Goal: Task Accomplishment & Management: Manage account settings

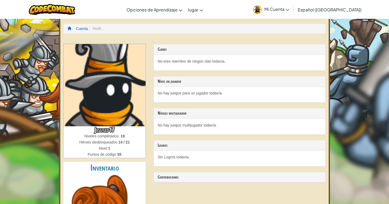
click at [98, 31] on li "Perfil" at bounding box center [94, 28] width 13 height 5
click at [79, 27] on link "Cuenta" at bounding box center [82, 28] width 12 height 4
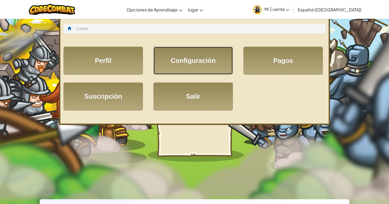
click at [211, 64] on link "Configuración" at bounding box center [192, 61] width 79 height 28
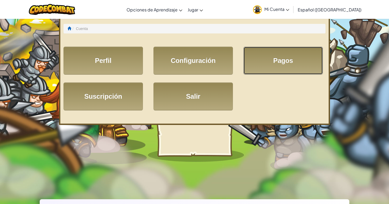
click at [274, 51] on link "Pagos" at bounding box center [282, 61] width 79 height 28
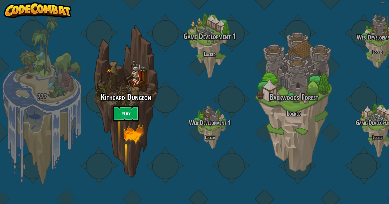
select select "es-419"
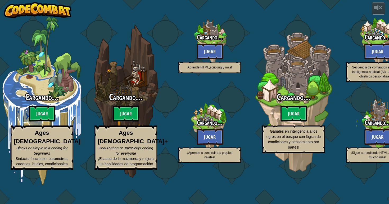
select select "es-419"
